Goal: Navigation & Orientation: Find specific page/section

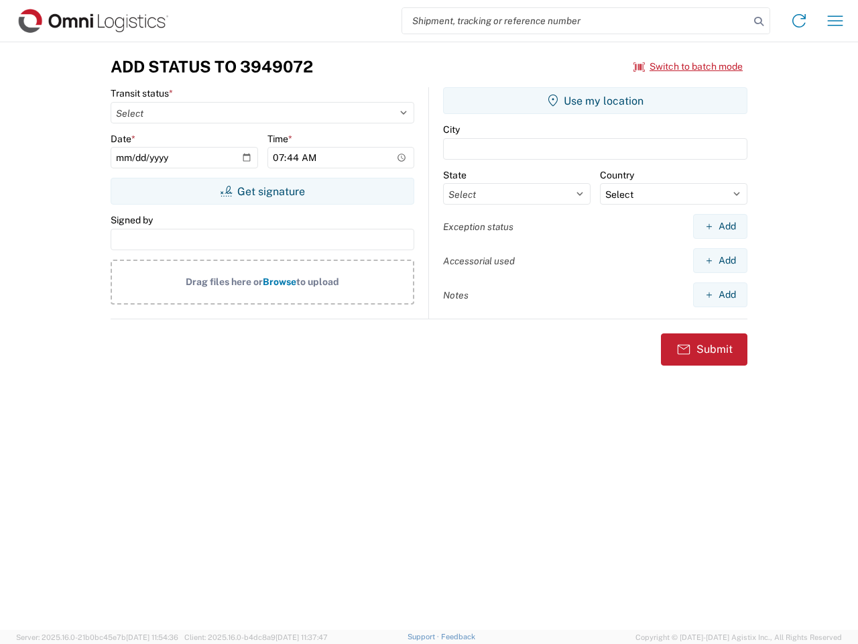
click at [576, 21] on input "search" at bounding box center [575, 20] width 347 height 25
click at [759, 21] on icon at bounding box center [759, 21] width 19 height 19
click at [799, 21] on icon at bounding box center [799, 20] width 21 height 21
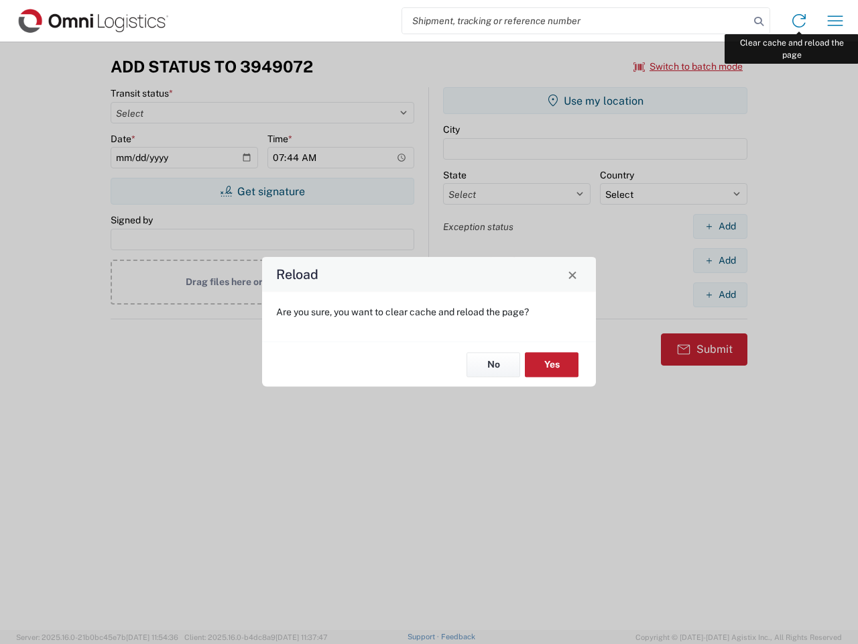
click at [836, 21] on div "Reload Are you sure, you want to clear cache and reload the page? No Yes" at bounding box center [429, 322] width 858 height 644
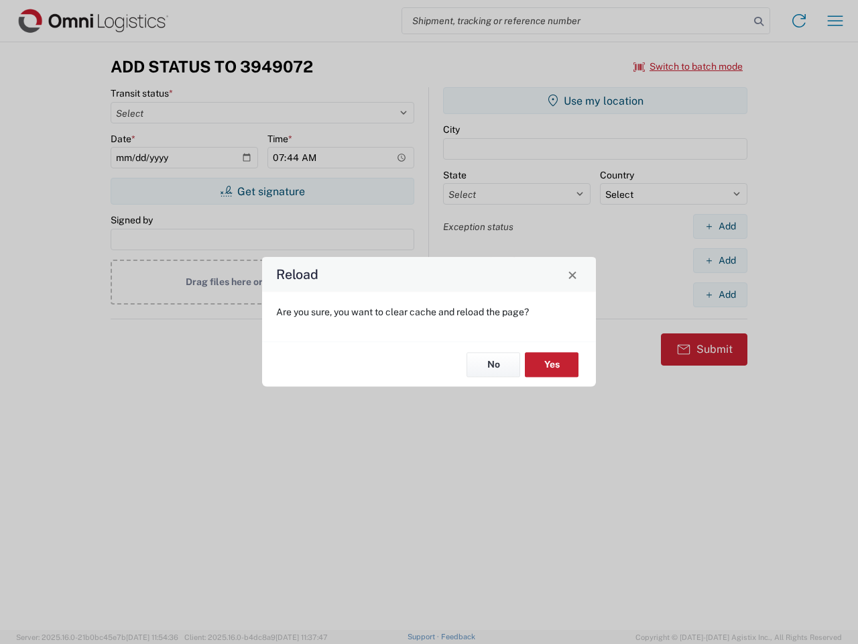
click at [689, 66] on div "Reload Are you sure, you want to clear cache and reload the page? No Yes" at bounding box center [429, 322] width 858 height 644
click at [262, 191] on div "Reload Are you sure, you want to clear cache and reload the page? No Yes" at bounding box center [429, 322] width 858 height 644
click at [595, 101] on div "Reload Are you sure, you want to clear cache and reload the page? No Yes" at bounding box center [429, 322] width 858 height 644
click at [720, 226] on div "Reload Are you sure, you want to clear cache and reload the page? No Yes" at bounding box center [429, 322] width 858 height 644
click at [720, 260] on div "Reload Are you sure, you want to clear cache and reload the page? No Yes" at bounding box center [429, 322] width 858 height 644
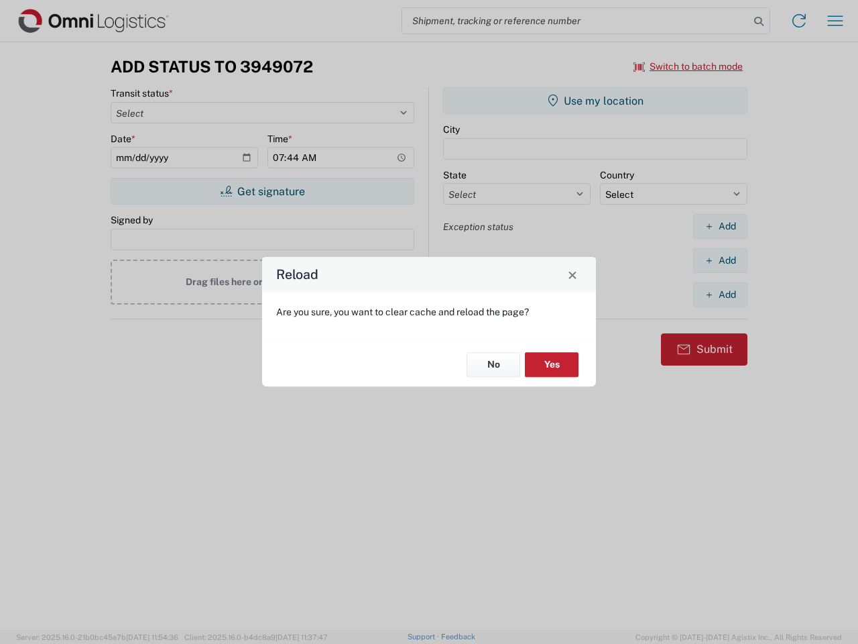
click at [720, 294] on div "Reload Are you sure, you want to clear cache and reload the page? No Yes" at bounding box center [429, 322] width 858 height 644
